Goal: Obtain resource: Obtain resource

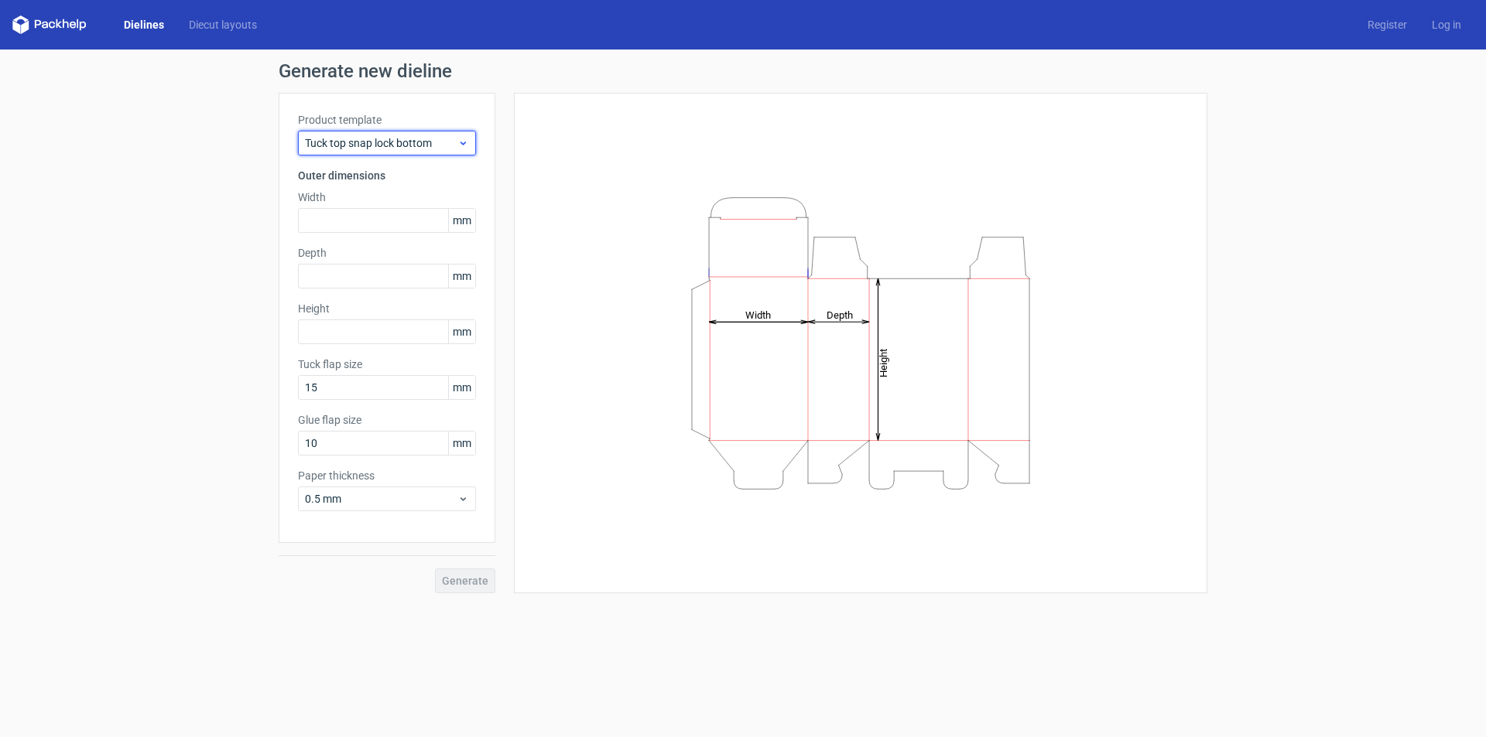
click at [453, 146] on span "Tuck top snap lock bottom" at bounding box center [381, 142] width 152 height 15
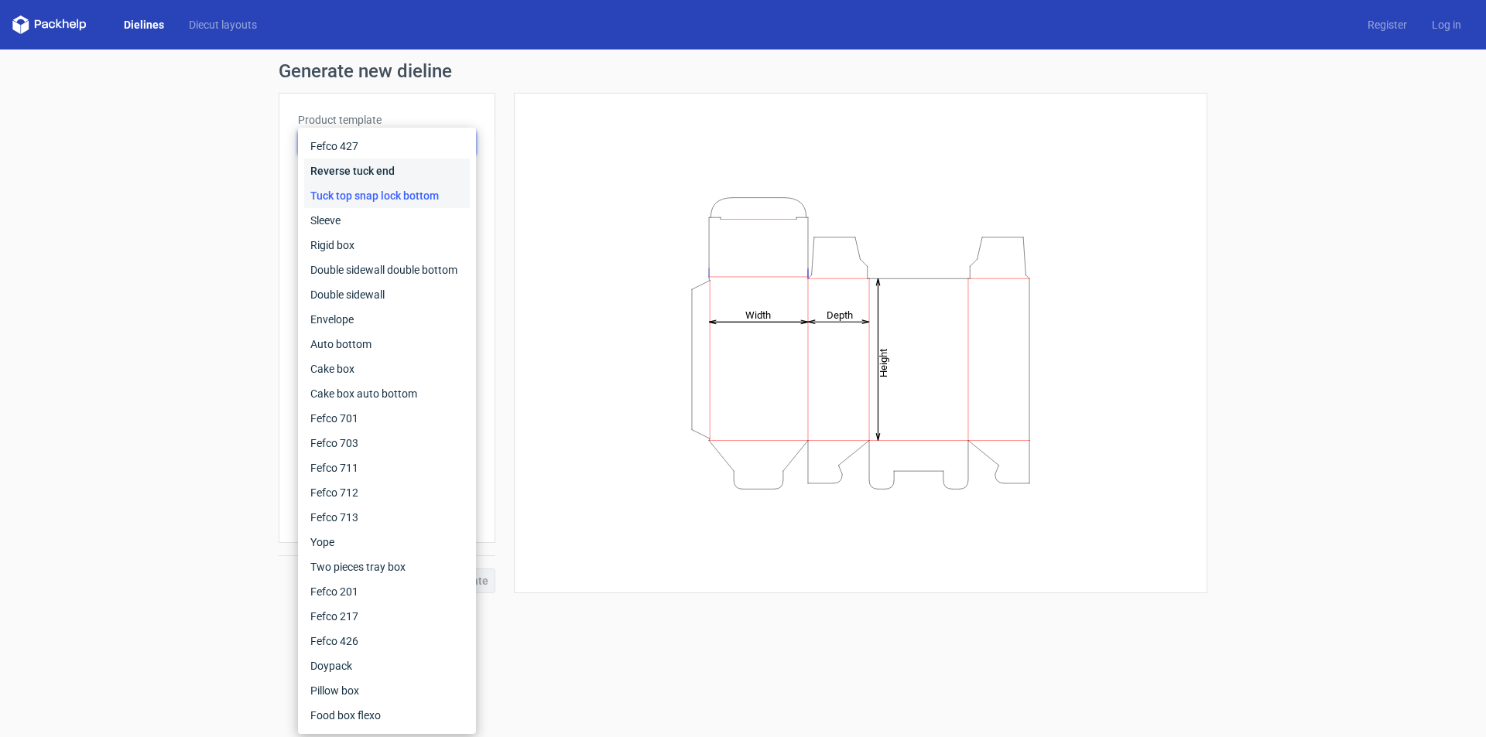
click at [445, 169] on div "Reverse tuck end" at bounding box center [387, 171] width 166 height 25
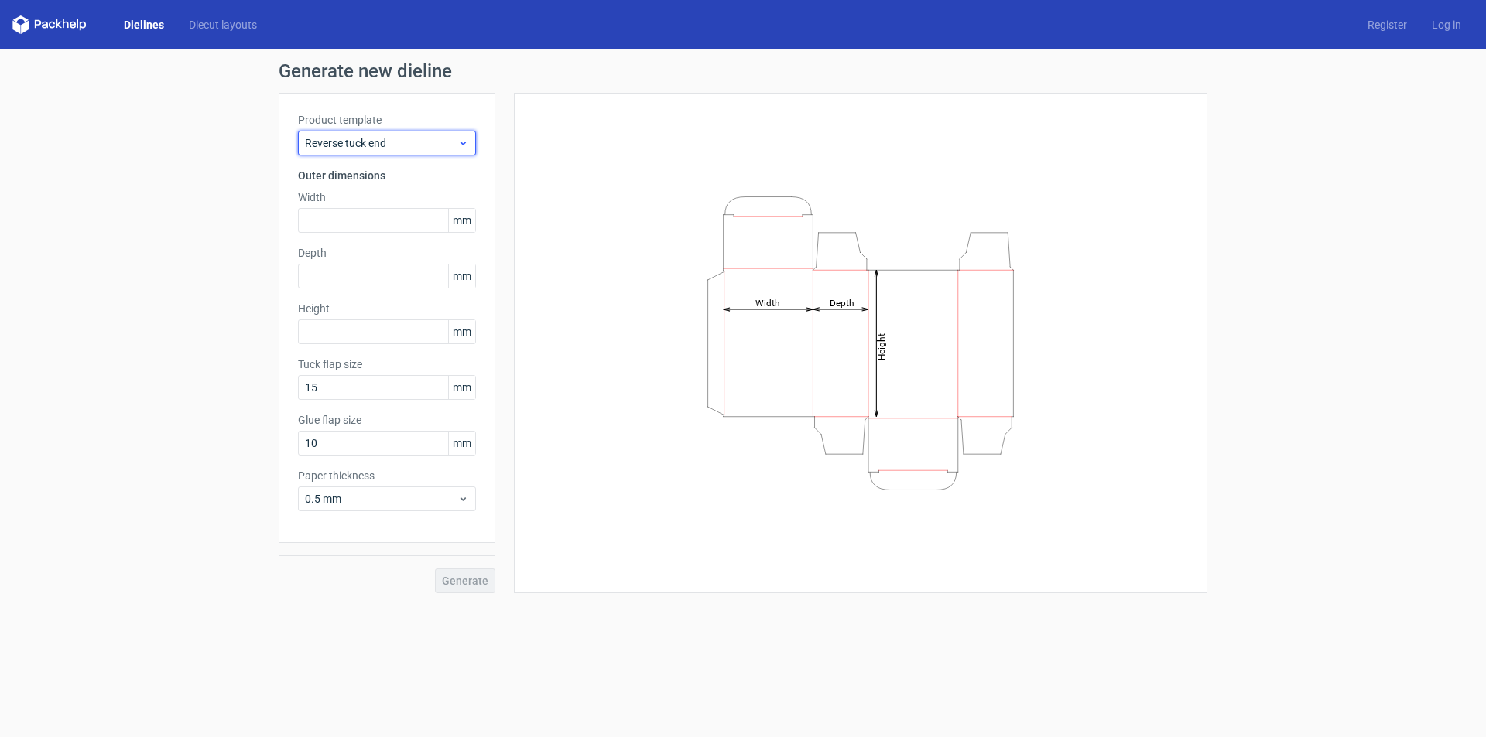
click at [405, 144] on span "Reverse tuck end" at bounding box center [381, 142] width 152 height 15
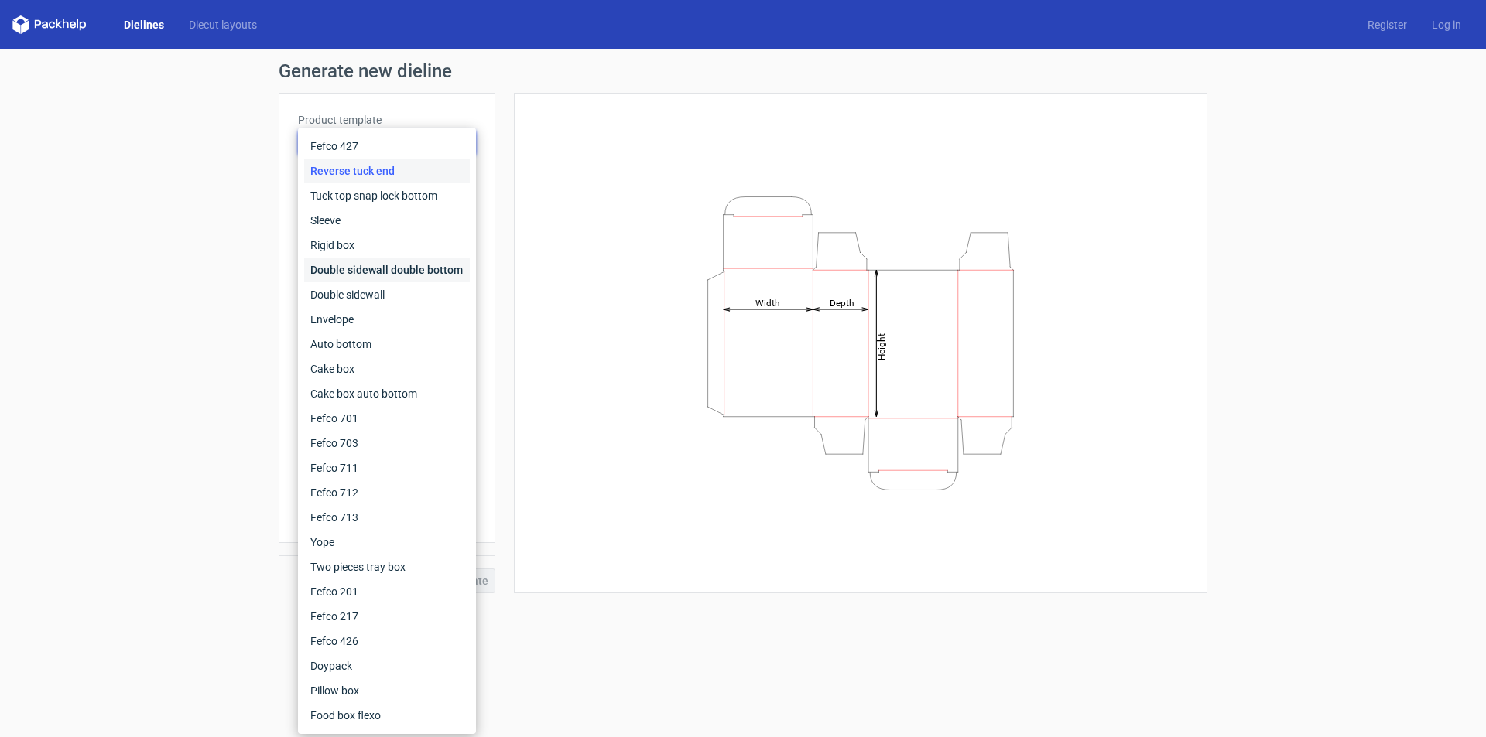
click at [422, 269] on div "Double sidewall double bottom" at bounding box center [387, 270] width 166 height 25
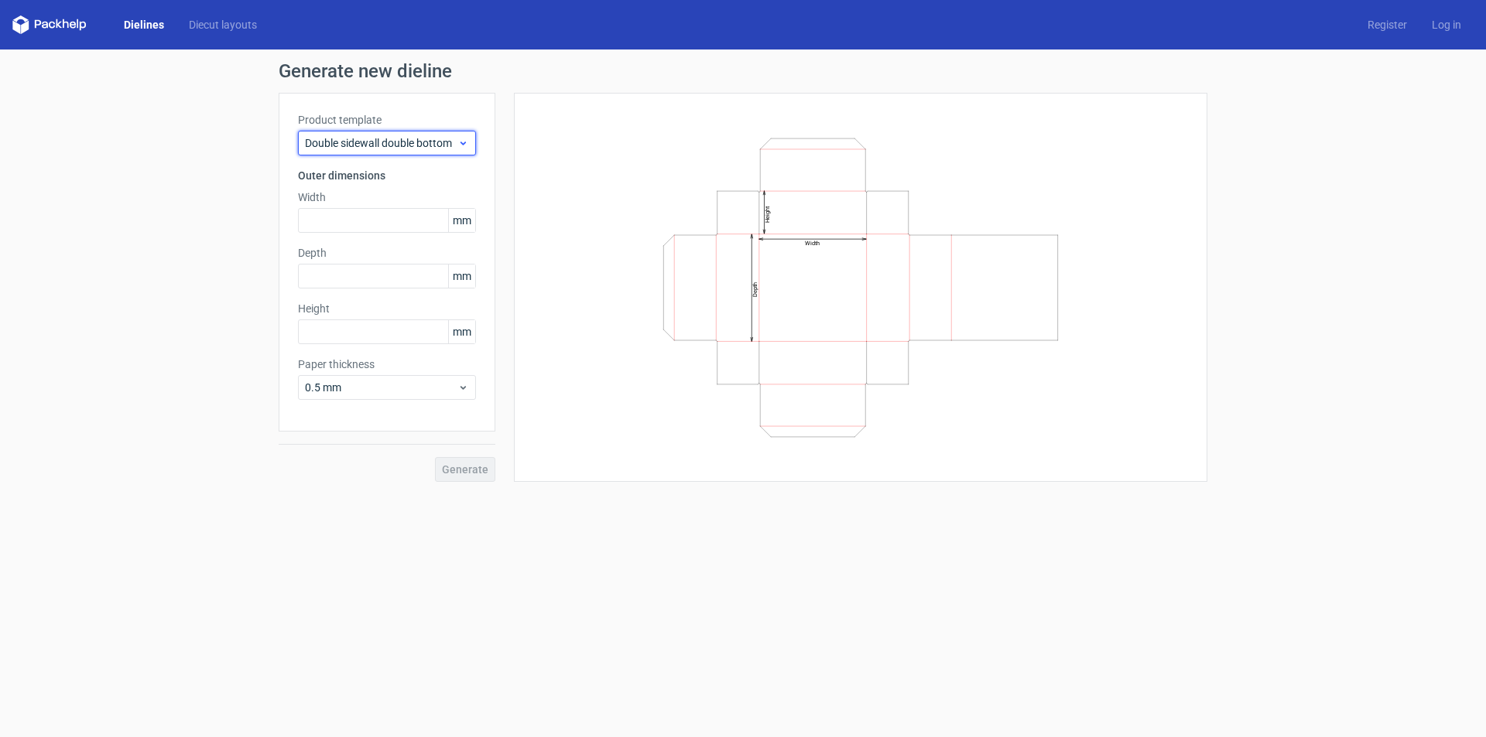
click at [426, 143] on span "Double sidewall double bottom" at bounding box center [381, 142] width 152 height 15
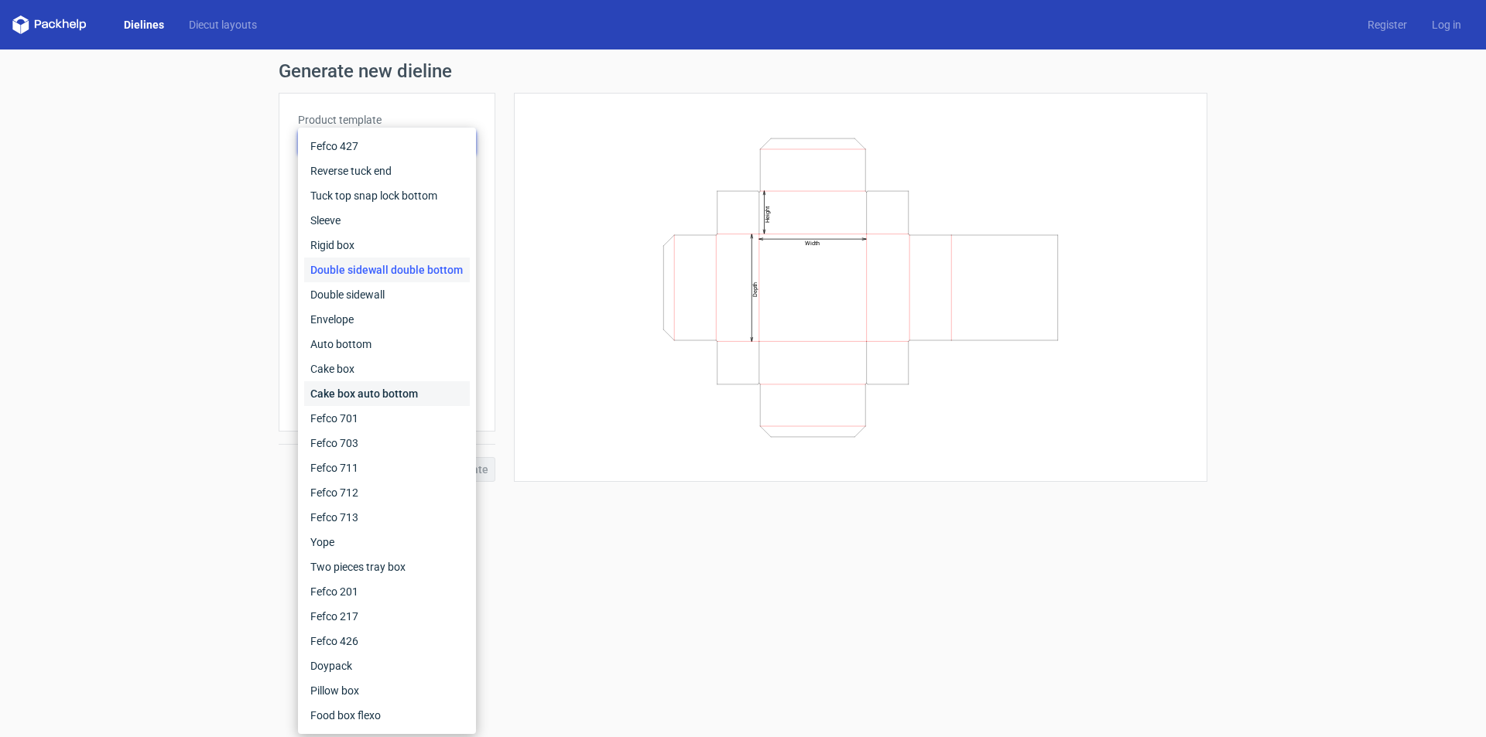
click at [443, 385] on div "Cake box auto bottom" at bounding box center [387, 393] width 166 height 25
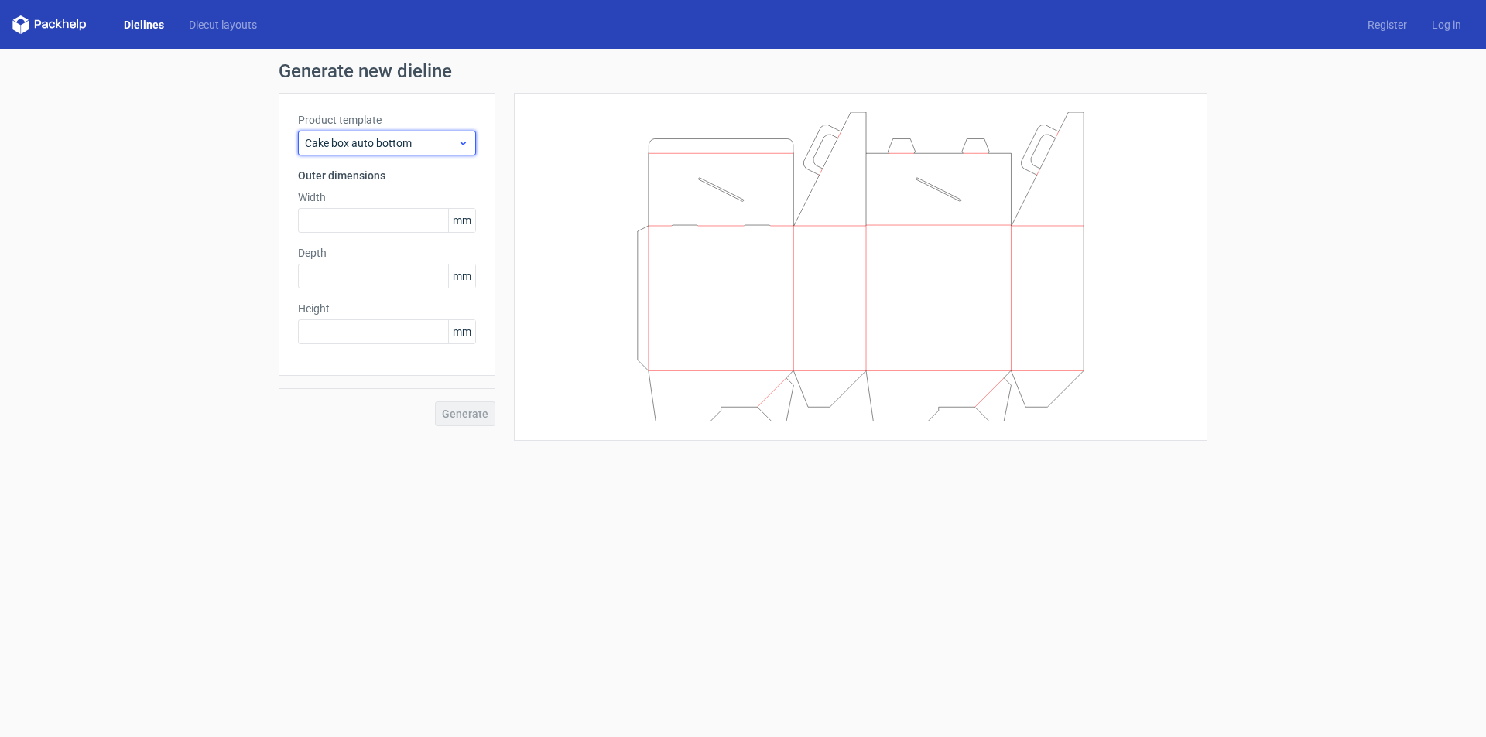
click at [407, 133] on div "Cake box auto bottom" at bounding box center [387, 143] width 178 height 25
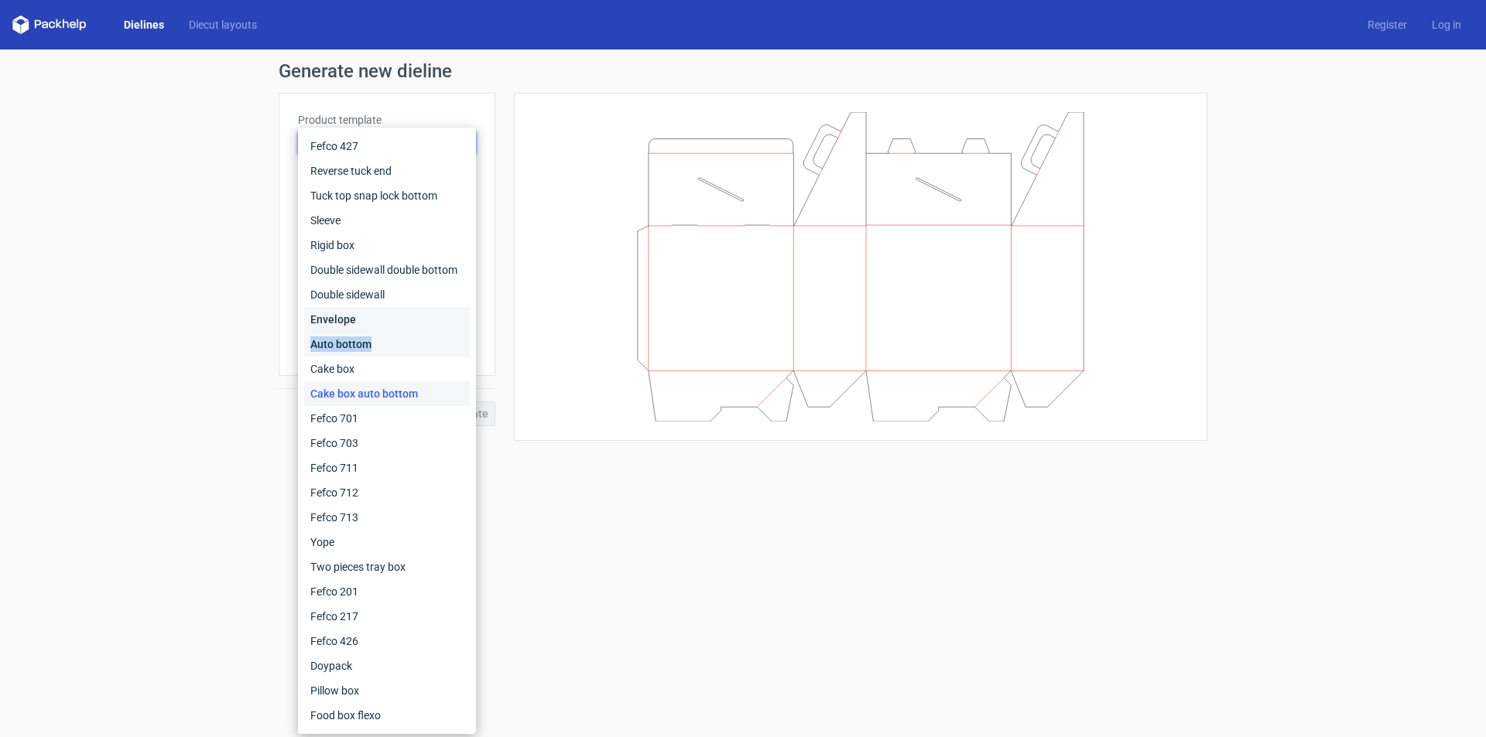
drag, startPoint x: 384, startPoint y: 327, endPoint x: 384, endPoint y: 348, distance: 20.9
click at [384, 348] on div "Fefco 427 Reverse tuck end Tuck top snap lock bottom Sleeve Rigid box Double si…" at bounding box center [387, 431] width 166 height 594
click at [384, 348] on div "Auto bottom" at bounding box center [387, 344] width 166 height 25
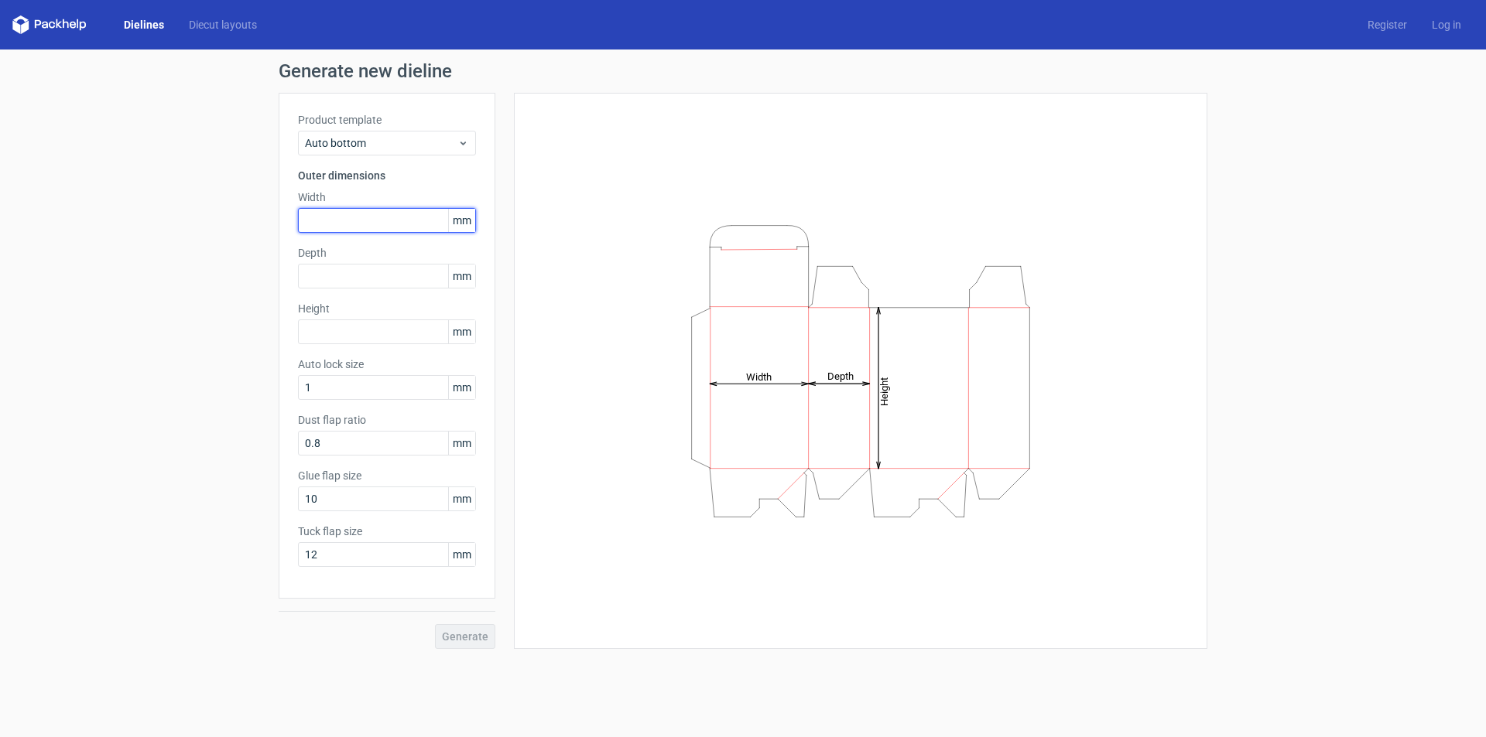
click at [389, 225] on input "text" at bounding box center [387, 220] width 178 height 25
type input "90"
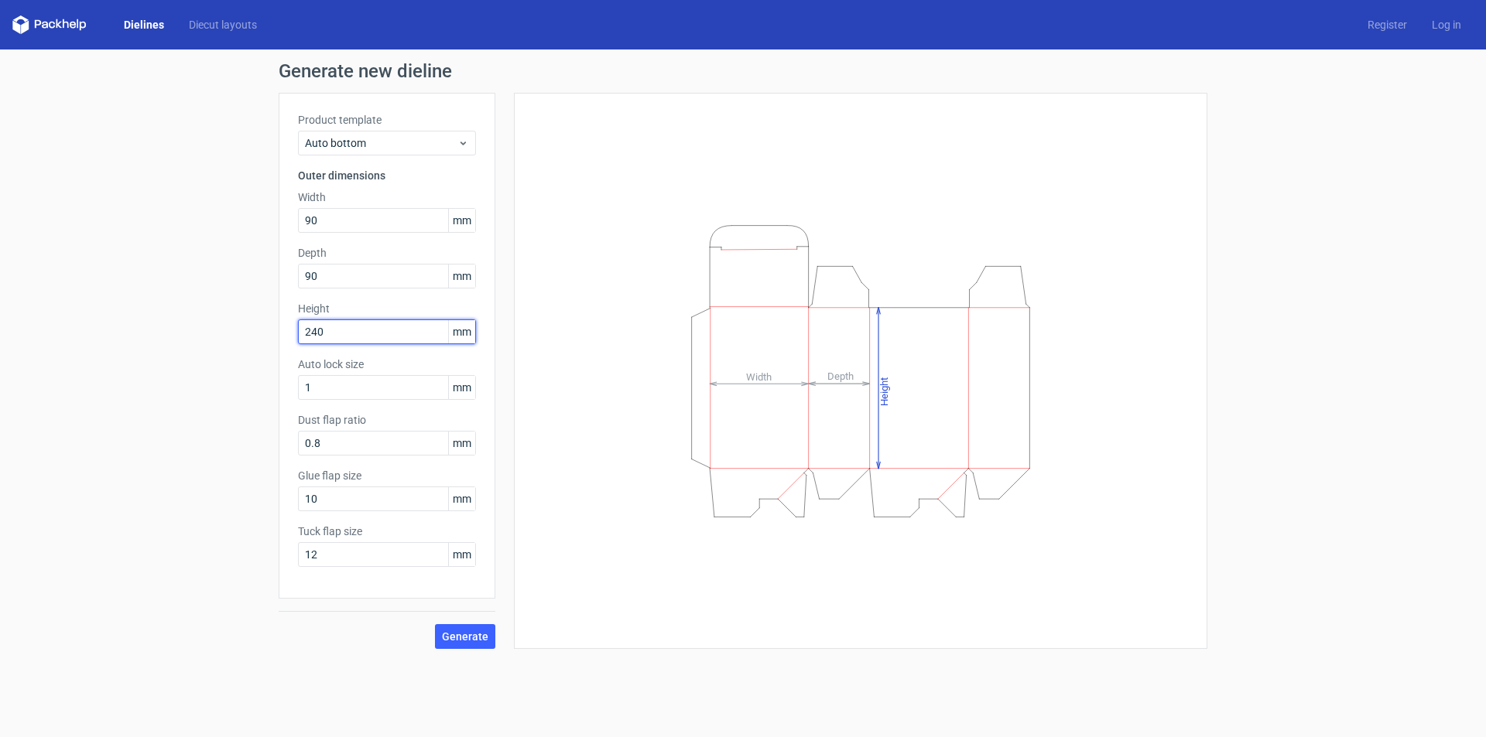
type input "240"
click at [470, 635] on span "Generate" at bounding box center [465, 636] width 46 height 11
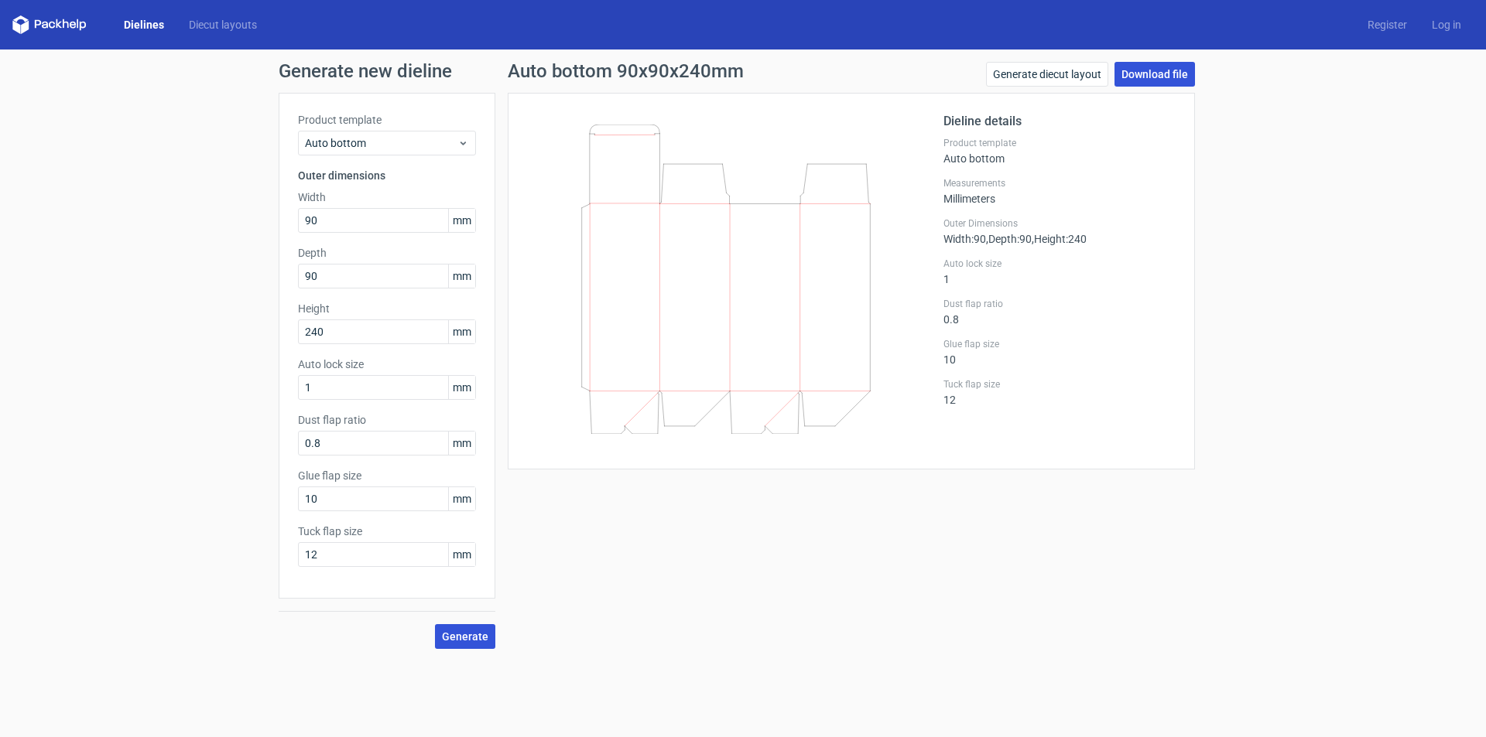
click at [1156, 71] on link "Download file" at bounding box center [1154, 74] width 80 height 25
click at [443, 145] on span "Auto bottom" at bounding box center [381, 142] width 152 height 15
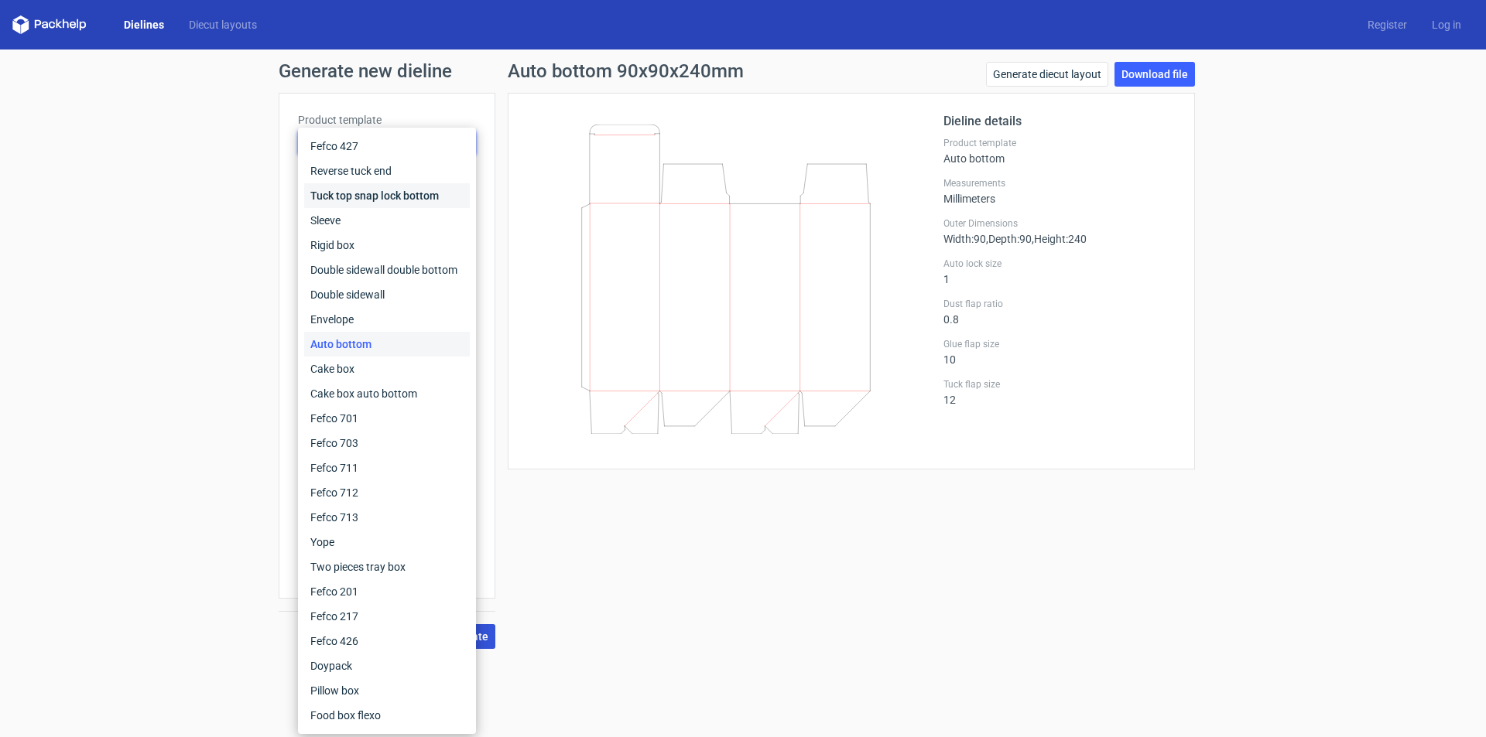
click at [412, 186] on div "Tuck top snap lock bottom" at bounding box center [387, 195] width 166 height 25
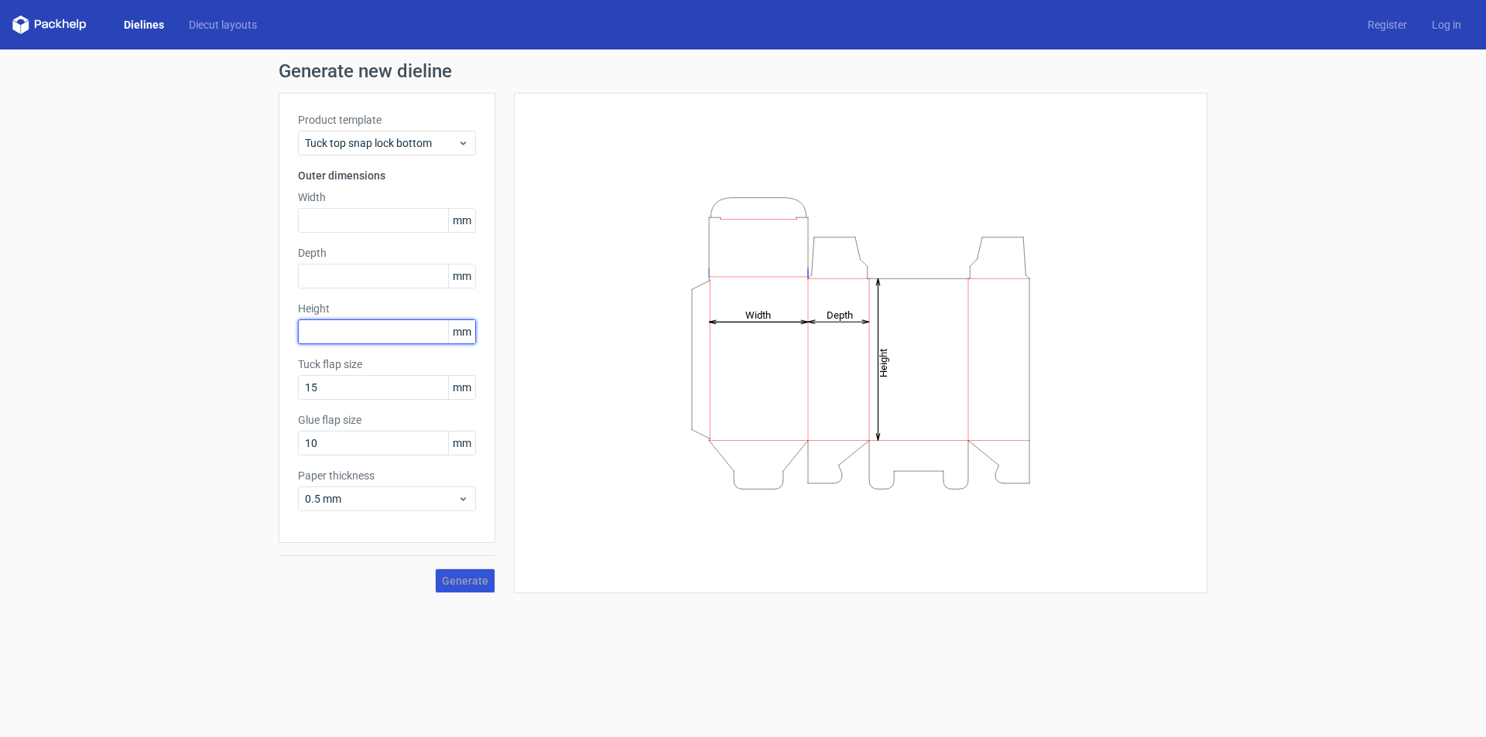
click at [420, 320] on input "text" at bounding box center [387, 332] width 178 height 25
type input "90"
type input "51"
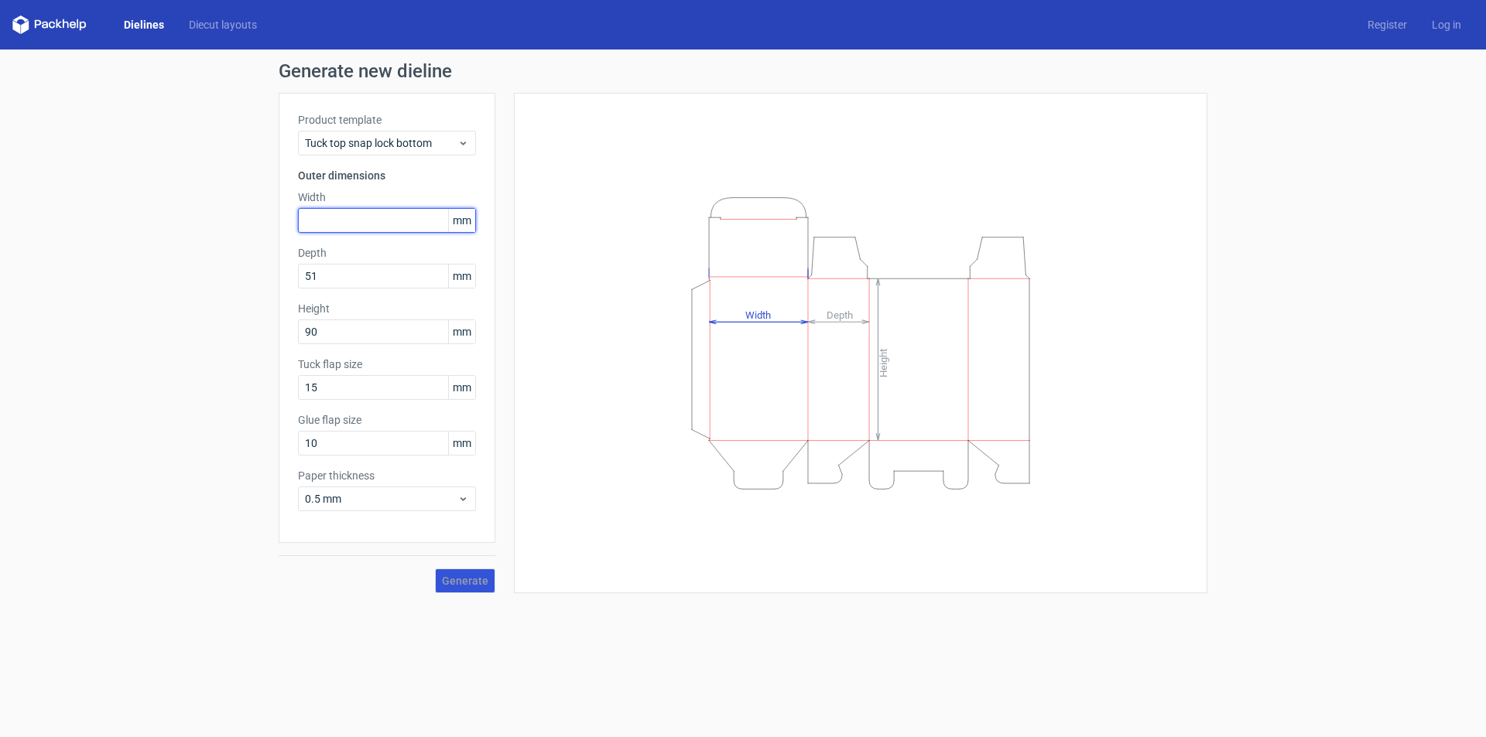
drag, startPoint x: 379, startPoint y: 219, endPoint x: 296, endPoint y: 231, distance: 83.6
click at [296, 231] on div "Product template Tuck top snap lock bottom Outer dimensions Width mm Depth 51 m…" at bounding box center [387, 318] width 217 height 450
type input "51"
click at [492, 586] on button "Generate" at bounding box center [465, 581] width 60 height 25
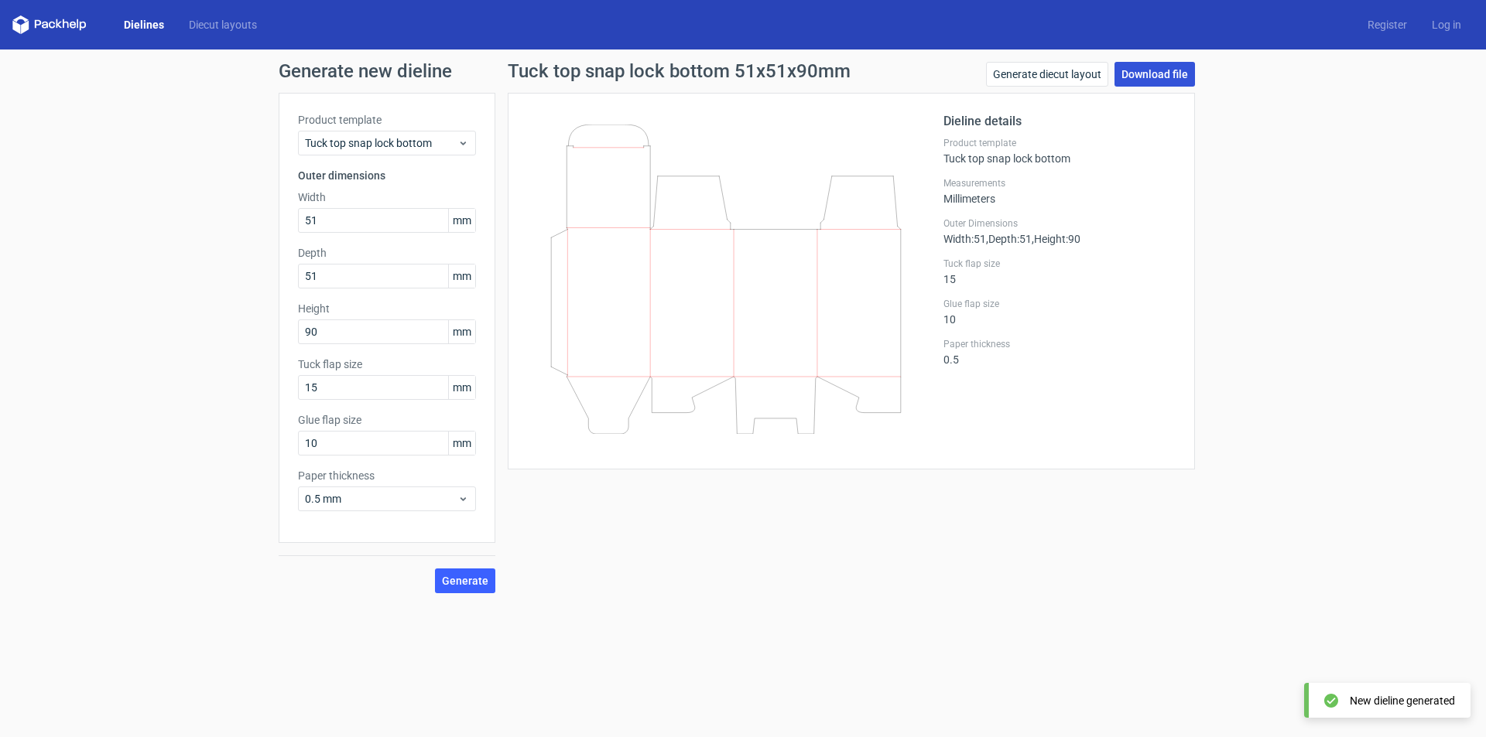
click at [1155, 78] on link "Download file" at bounding box center [1154, 74] width 80 height 25
drag, startPoint x: 336, startPoint y: 337, endPoint x: 249, endPoint y: 346, distance: 87.1
click at [249, 346] on div "Generate new dieline Product template Tuck top snap lock bottom Outer dimension…" at bounding box center [743, 328] width 1486 height 556
type input "135"
drag, startPoint x: 348, startPoint y: 221, endPoint x: 221, endPoint y: 219, distance: 126.9
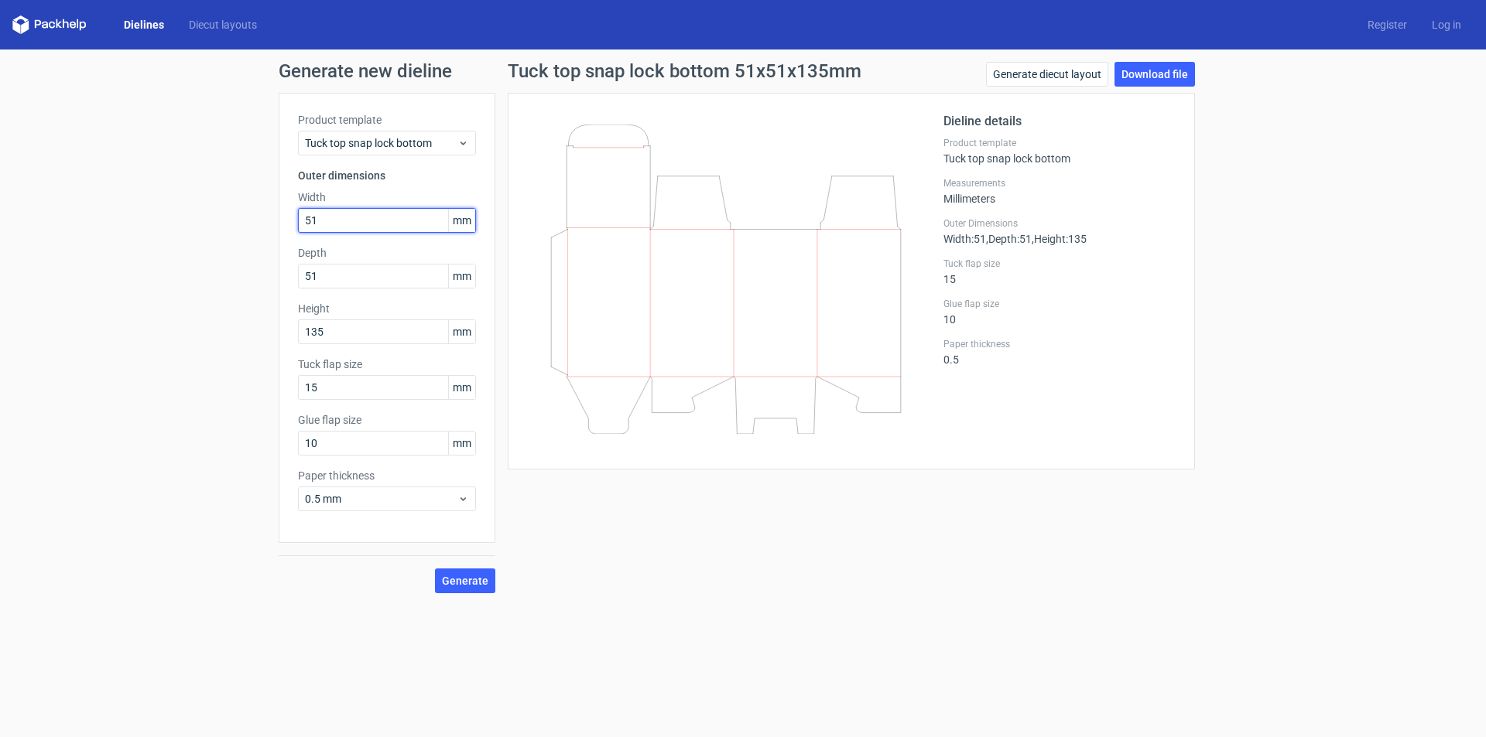
click at [231, 217] on div "Generate new dieline Product template Tuck top snap lock bottom Outer dimension…" at bounding box center [743, 328] width 1486 height 556
type input "52"
click at [484, 583] on span "Generate" at bounding box center [465, 581] width 46 height 11
click at [1163, 70] on link "Download file" at bounding box center [1154, 74] width 80 height 25
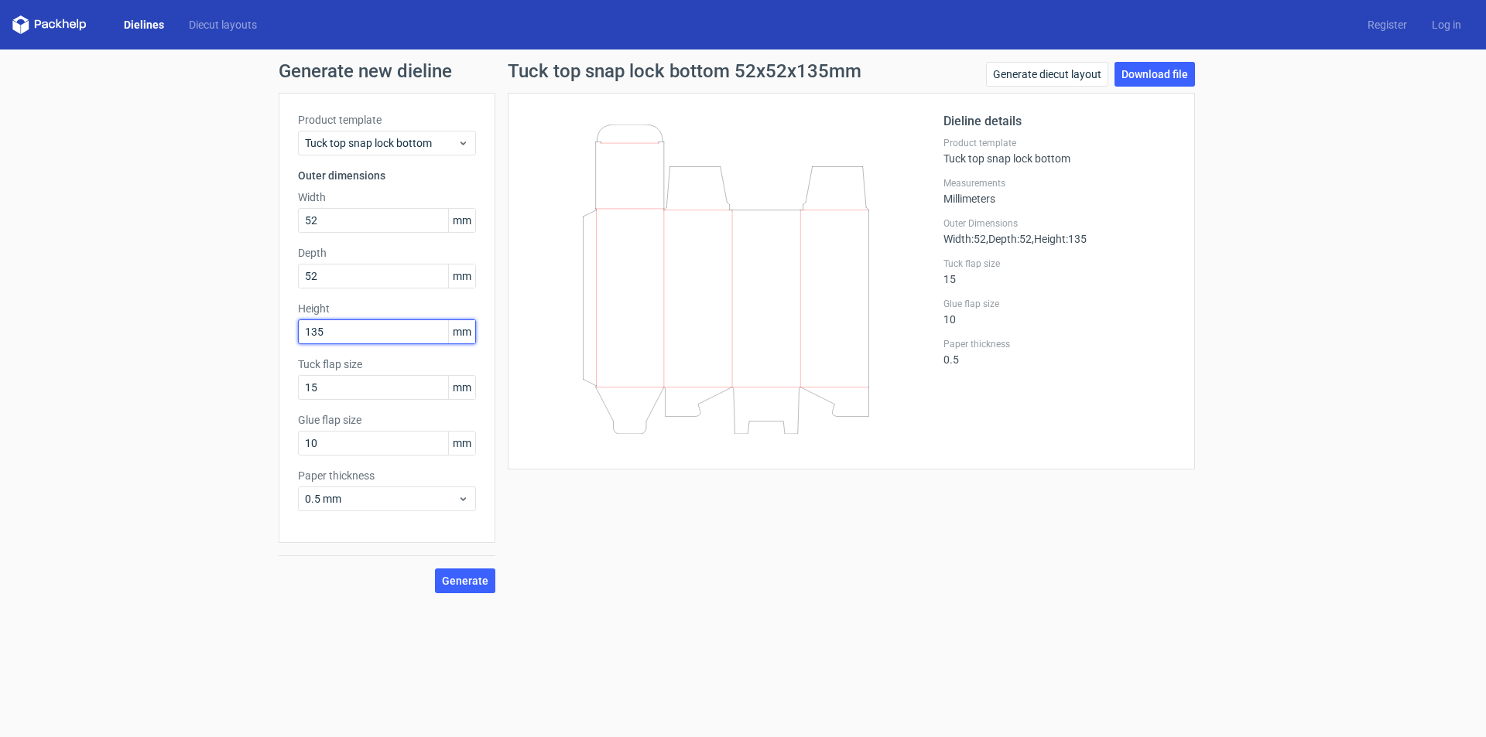
drag, startPoint x: 347, startPoint y: 334, endPoint x: 106, endPoint y: 321, distance: 241.7
click at [114, 321] on div "Generate new dieline Product template Tuck top snap lock bottom Outer dimension…" at bounding box center [743, 328] width 1486 height 556
click at [470, 576] on span "Generate" at bounding box center [465, 581] width 46 height 11
click at [474, 576] on span "Generate" at bounding box center [465, 581] width 46 height 11
click at [1150, 74] on link "Download file" at bounding box center [1154, 74] width 80 height 25
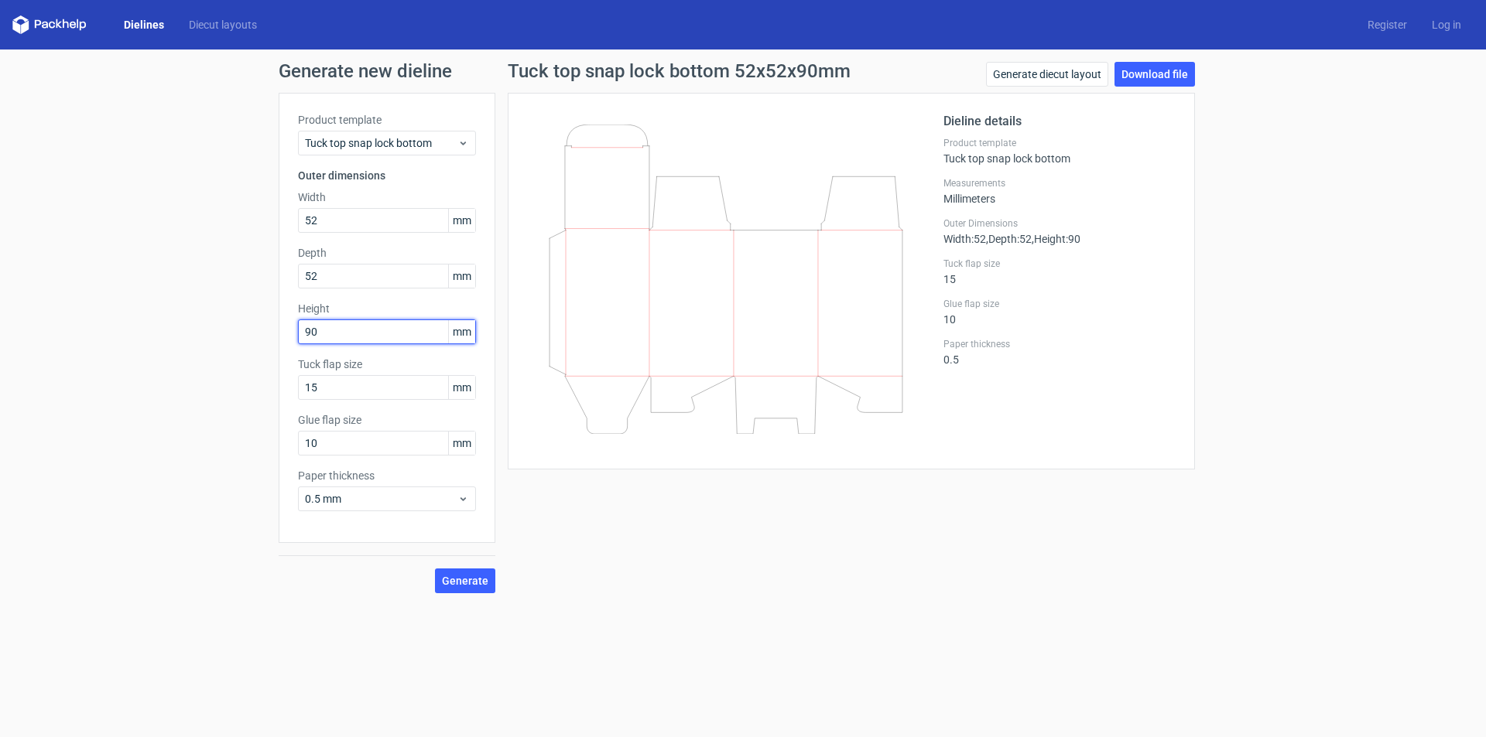
drag, startPoint x: 351, startPoint y: 337, endPoint x: 178, endPoint y: 348, distance: 173.7
click at [179, 348] on div "Generate new dieline Product template Tuck top snap lock bottom Outer dimension…" at bounding box center [743, 328] width 1486 height 556
type input "138"
drag, startPoint x: 365, startPoint y: 216, endPoint x: 201, endPoint y: 231, distance: 164.8
click at [201, 231] on div "Generate new dieline Product template Tuck top snap lock bottom Outer dimension…" at bounding box center [743, 328] width 1486 height 556
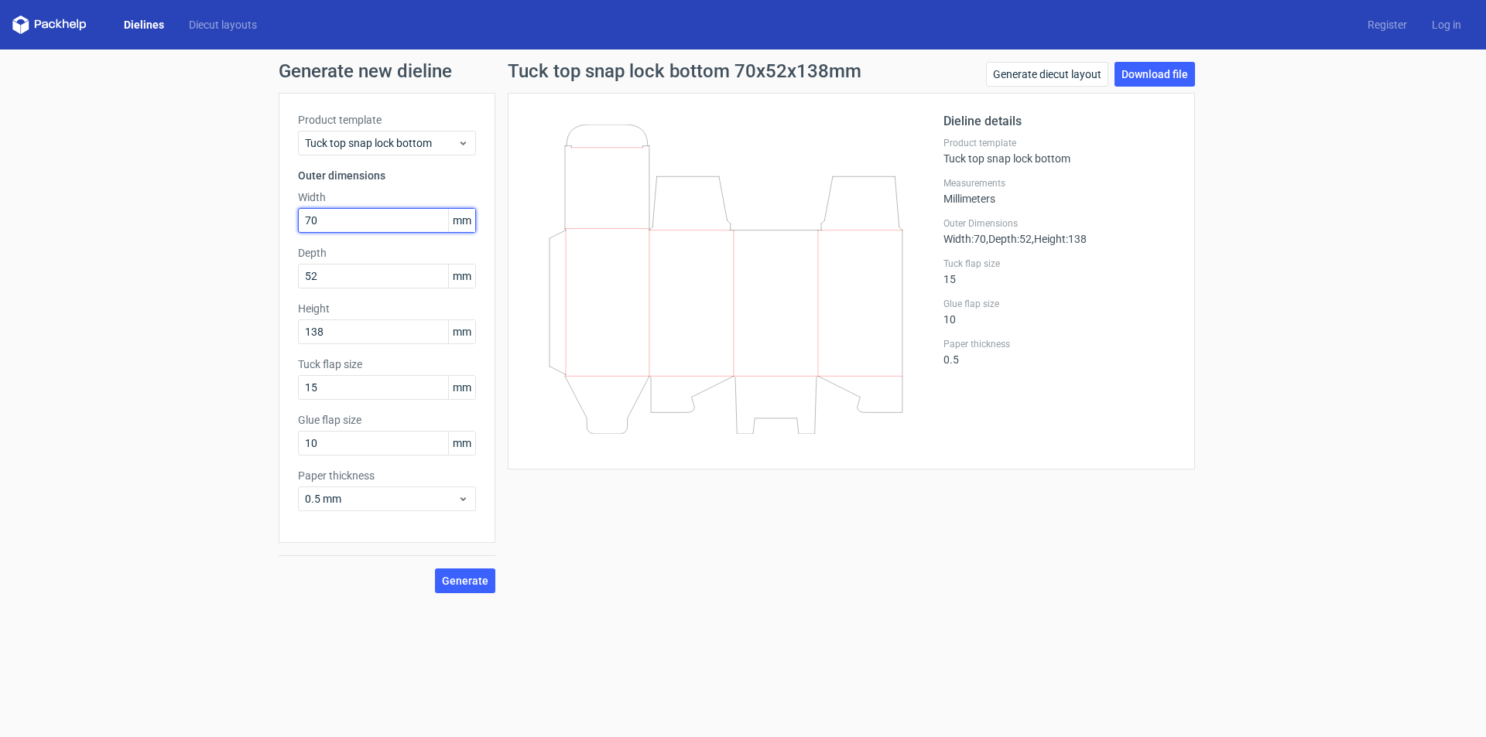
type input "70"
click at [481, 587] on span "Generate" at bounding box center [465, 581] width 46 height 11
click at [1160, 65] on link "Download file" at bounding box center [1154, 74] width 80 height 25
